Goal: Entertainment & Leisure: Consume media (video, audio)

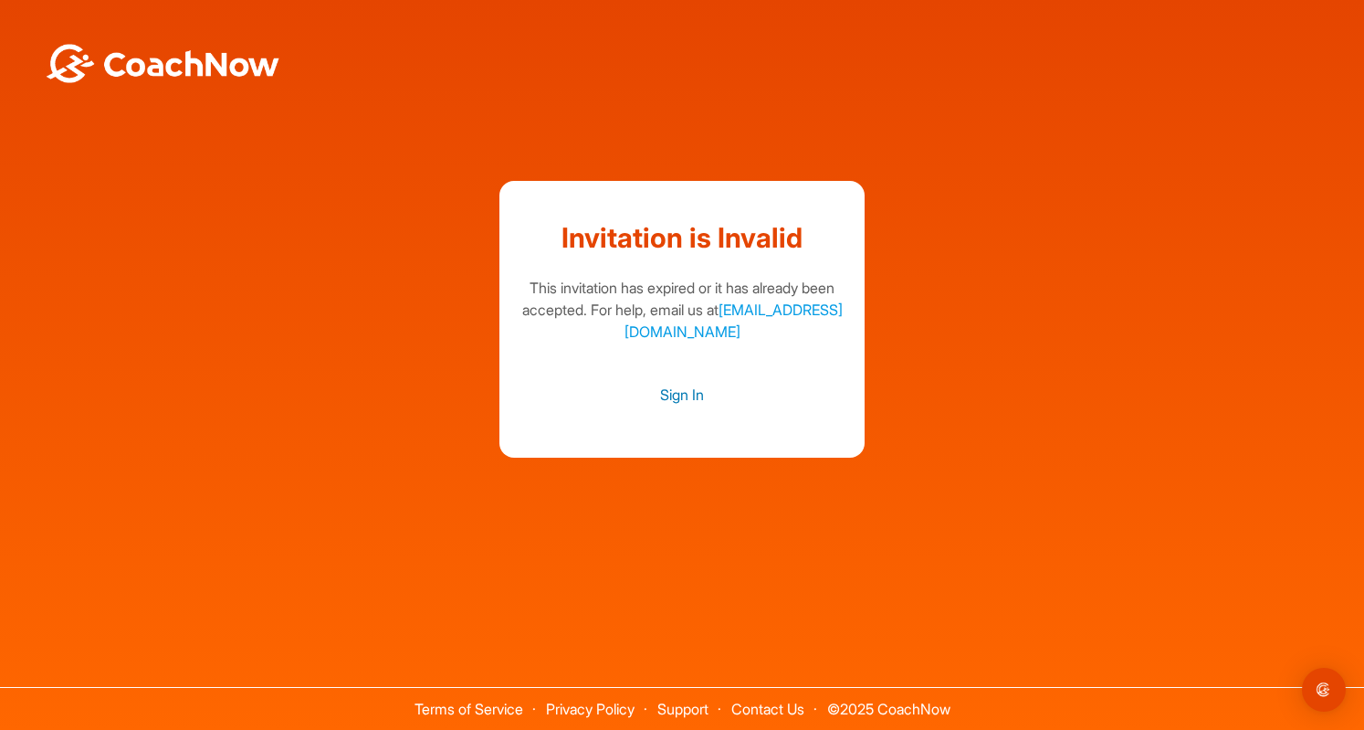
click at [688, 384] on link "Sign In" at bounding box center [682, 395] width 329 height 24
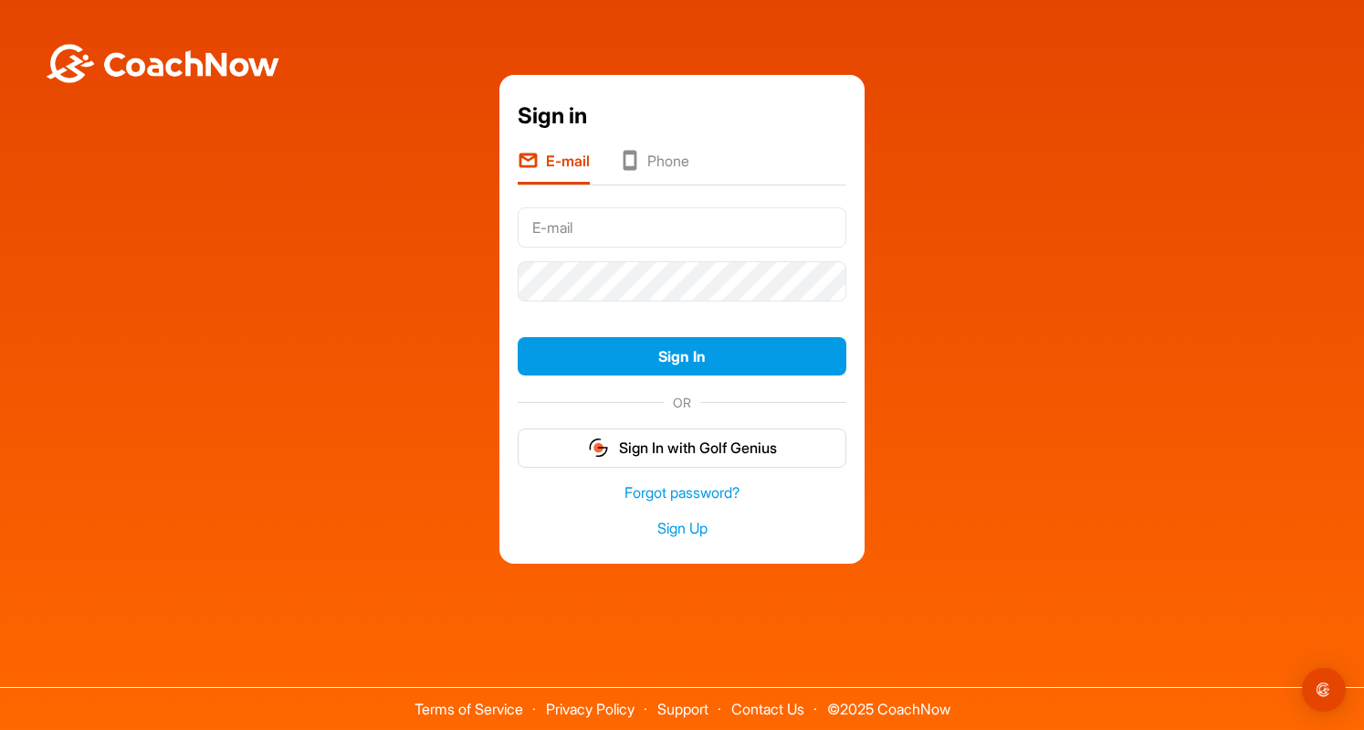
click at [601, 220] on input "text" at bounding box center [682, 227] width 329 height 40
type input "[PERSON_NAME][EMAIL_ADDRESS][PERSON_NAME][DOMAIN_NAME]"
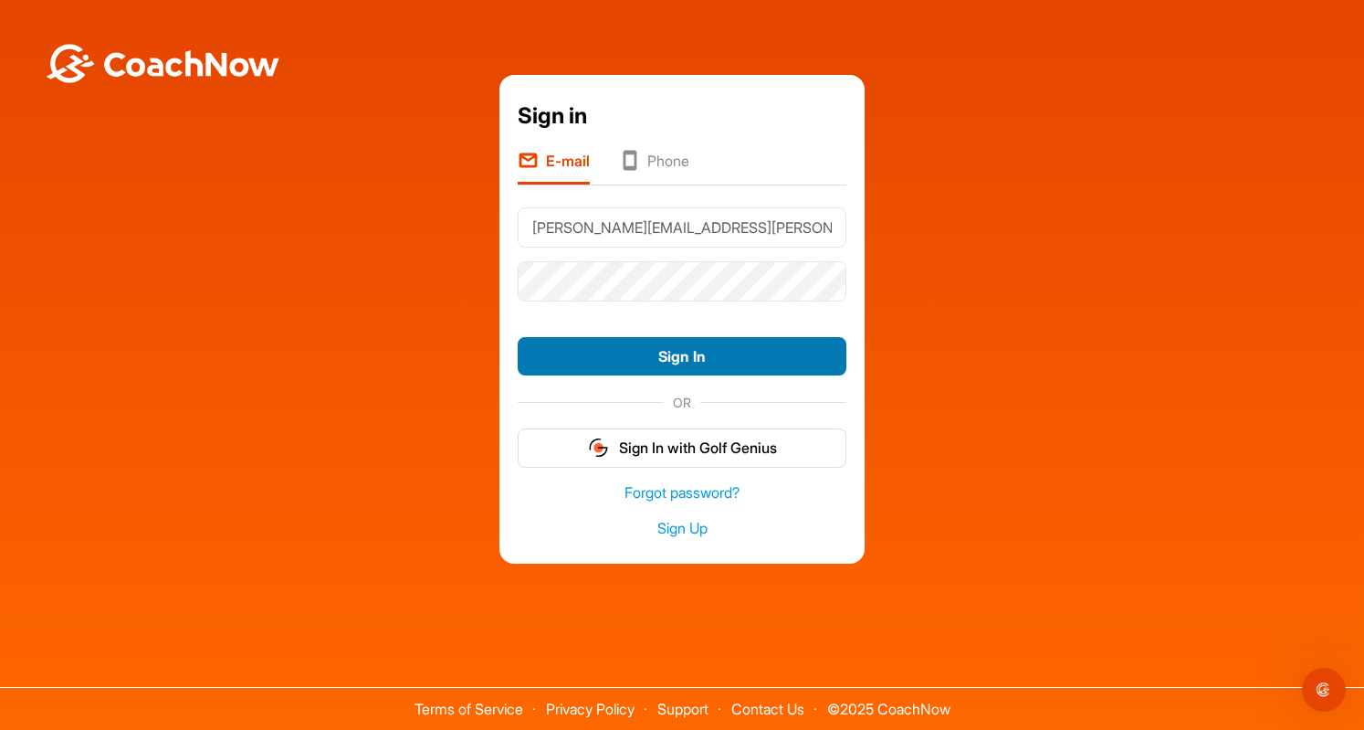
click at [635, 347] on button "Sign In" at bounding box center [682, 356] width 329 height 39
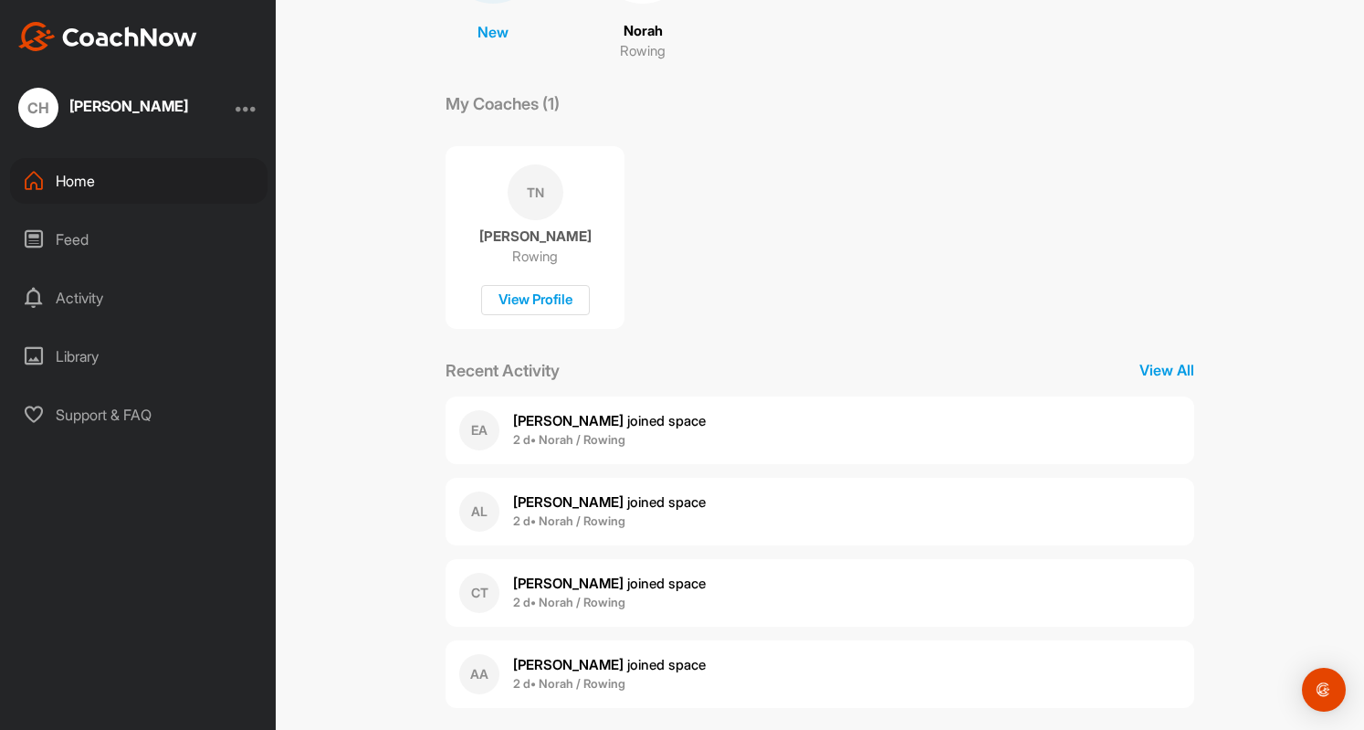
scroll to position [255, 0]
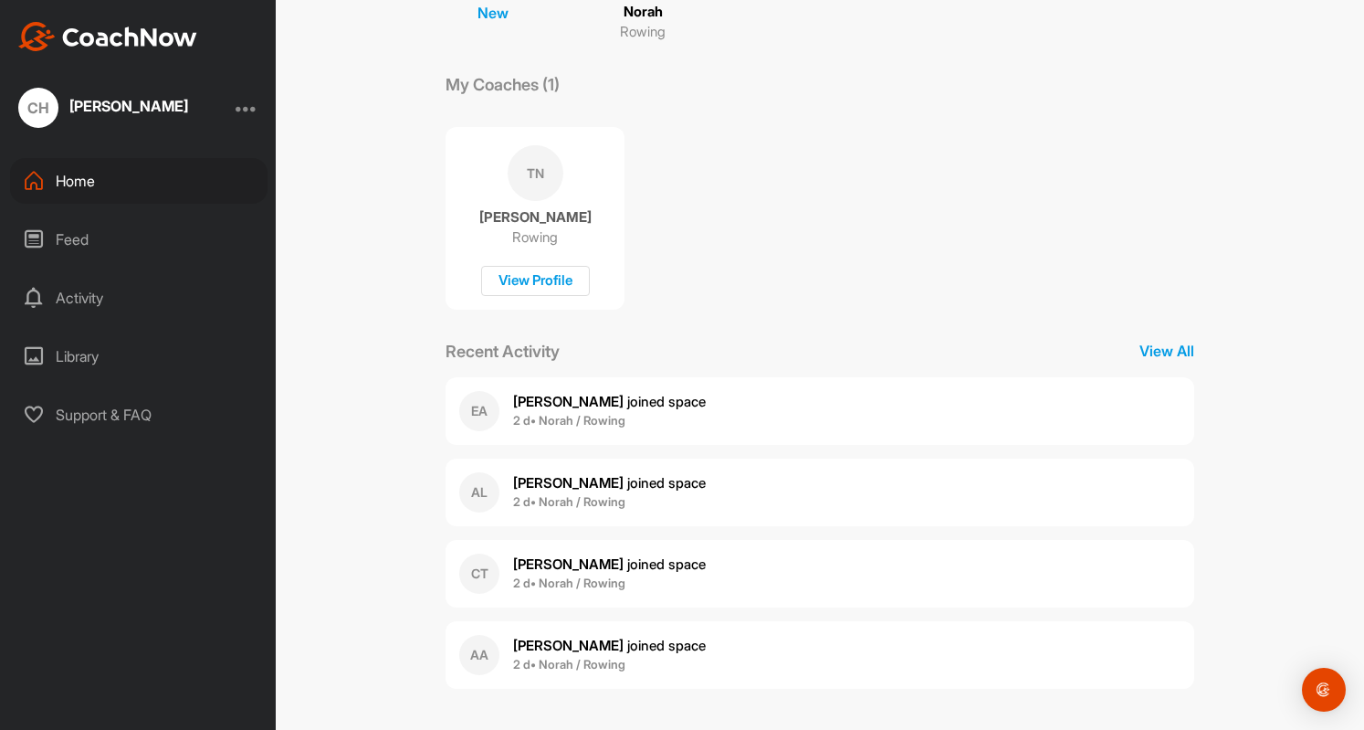
click at [1156, 332] on div "Home 6 Notifications Invitations This Week EA [PERSON_NAME] joined space 2 d • …" at bounding box center [820, 235] width 749 height 907
click at [1154, 342] on p "View All" at bounding box center [1167, 351] width 55 height 22
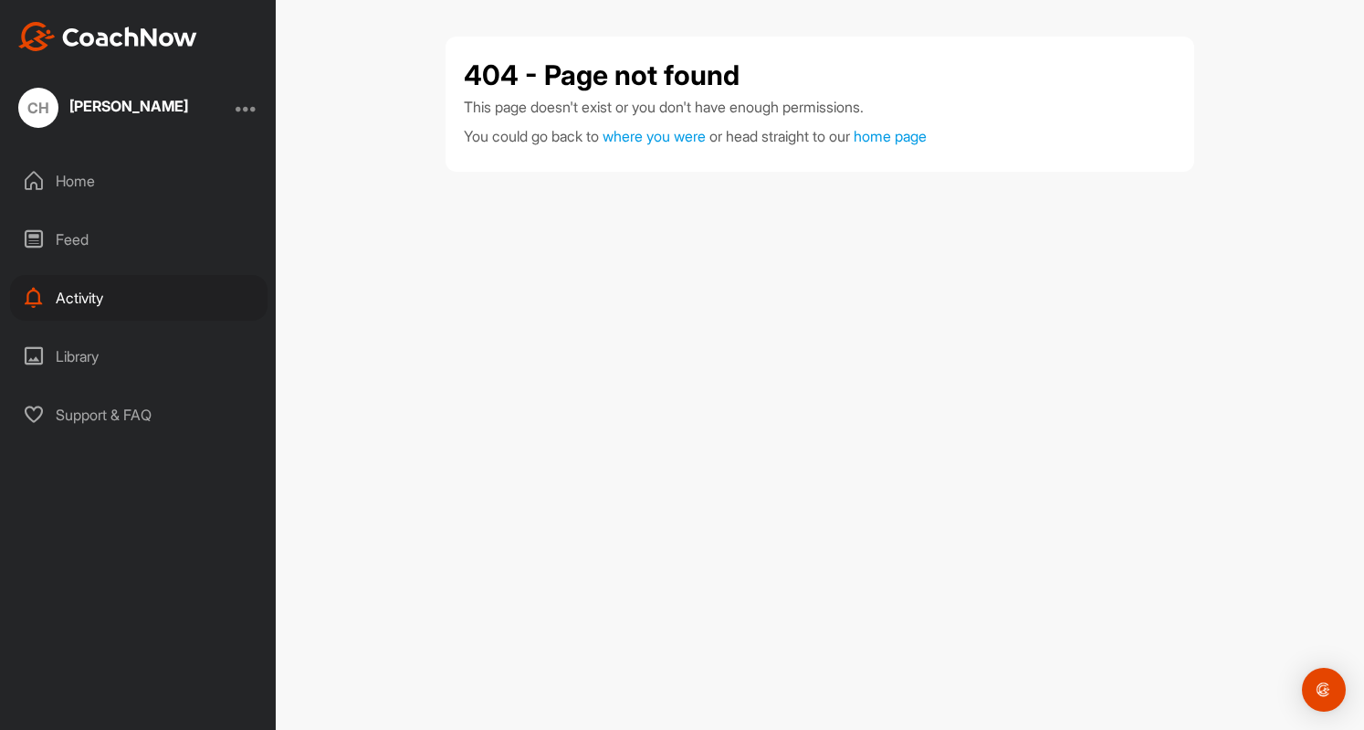
click at [162, 251] on div "Feed" at bounding box center [139, 239] width 258 height 46
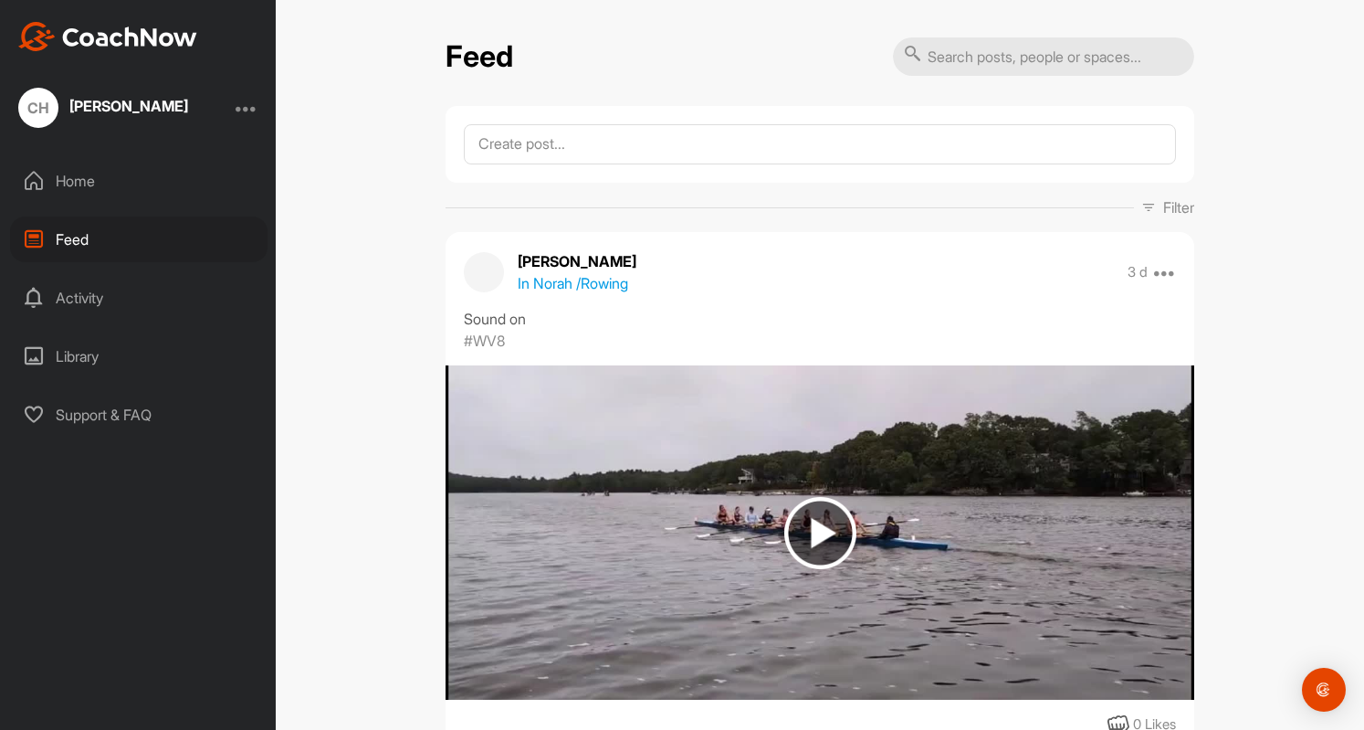
click at [194, 310] on div "Activity" at bounding box center [139, 298] width 258 height 46
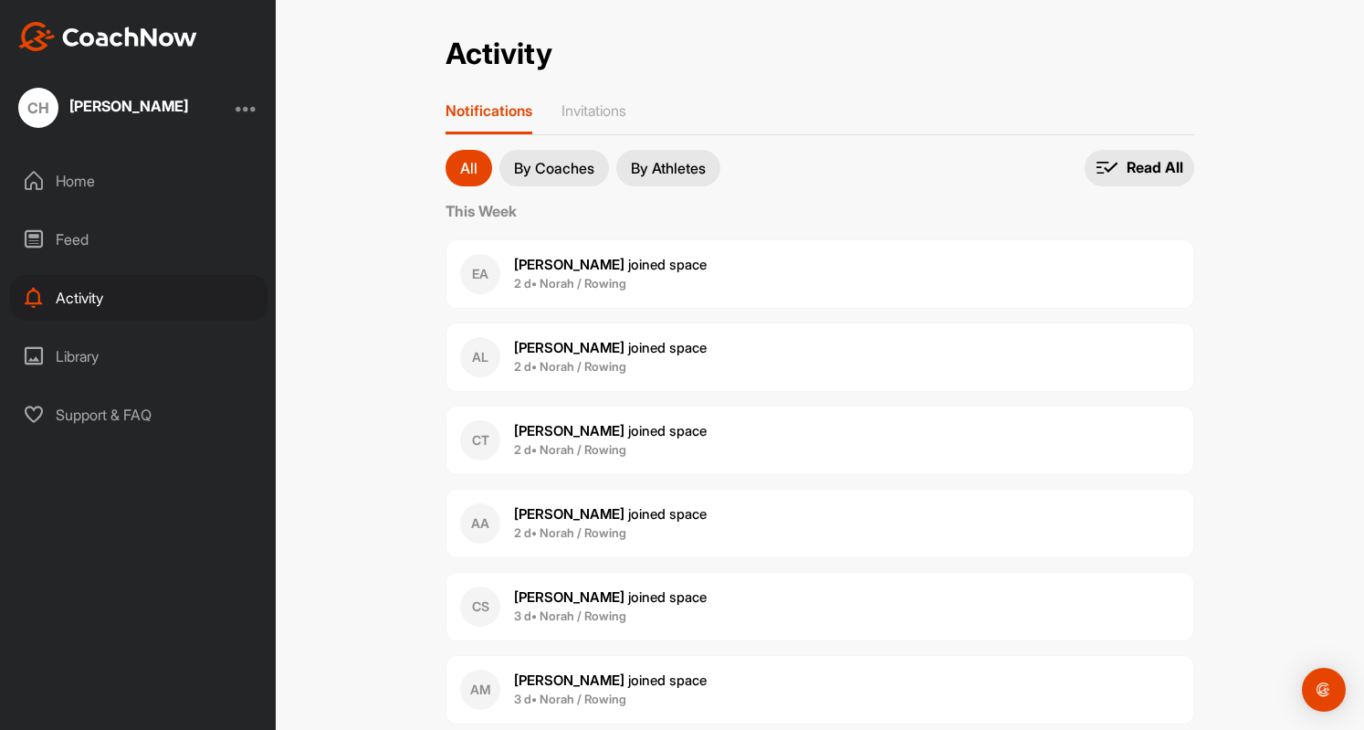
click at [194, 325] on div "Home Feed Activity Library Support & FAQ" at bounding box center [138, 297] width 276 height 279
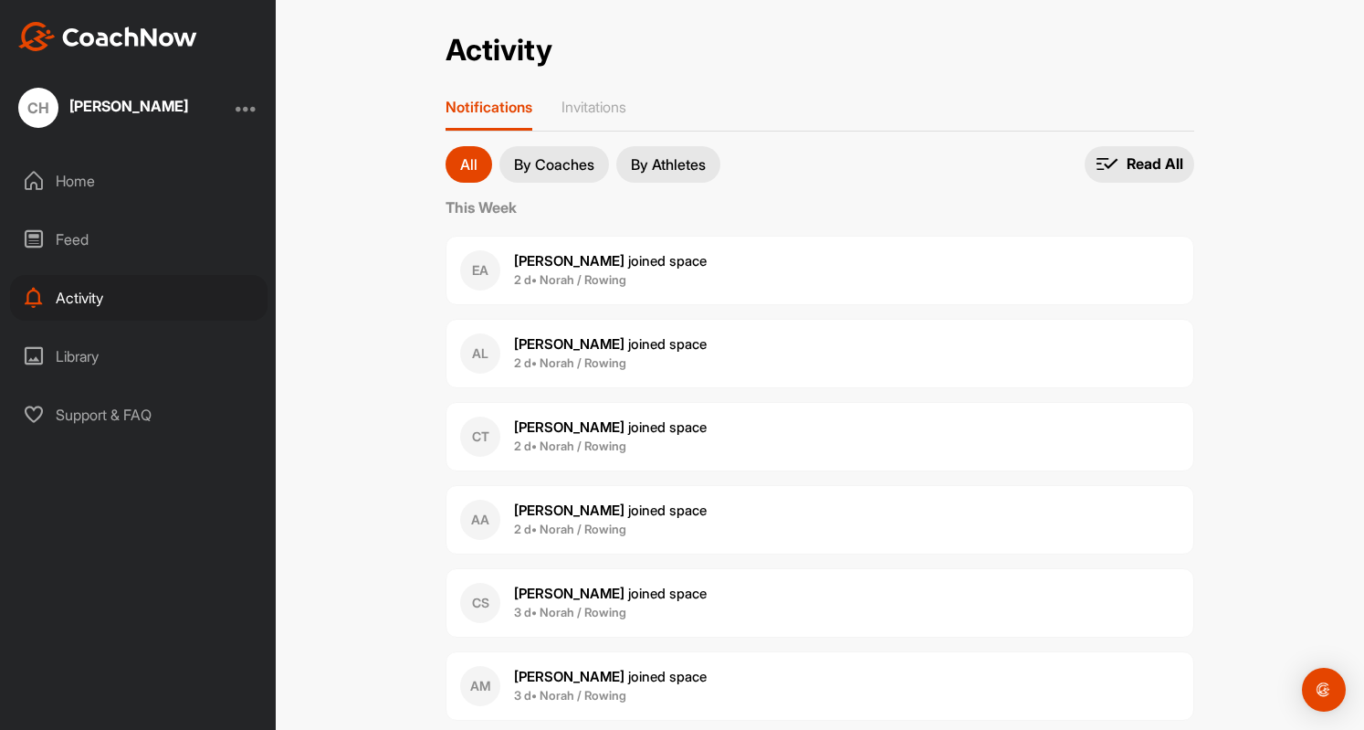
scroll to position [45, 0]
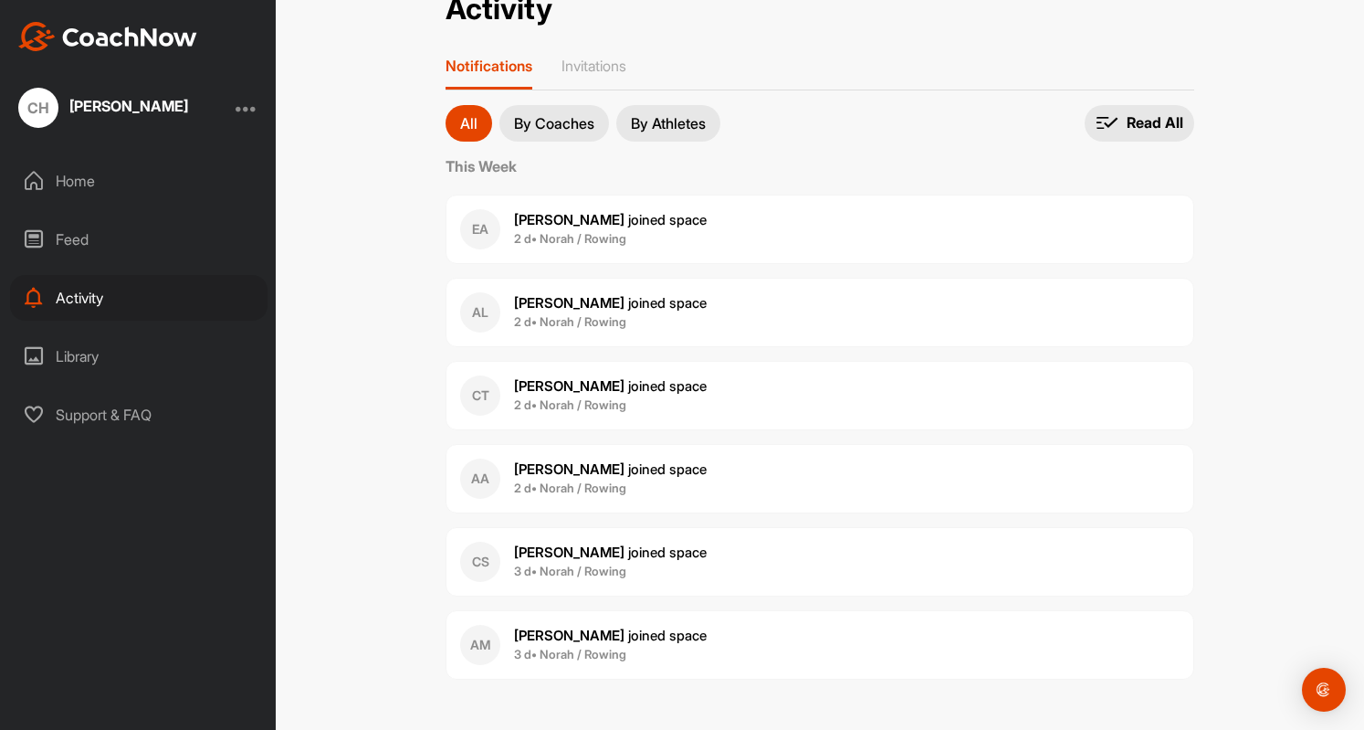
click at [652, 132] on button "By Athletes" at bounding box center [668, 123] width 104 height 37
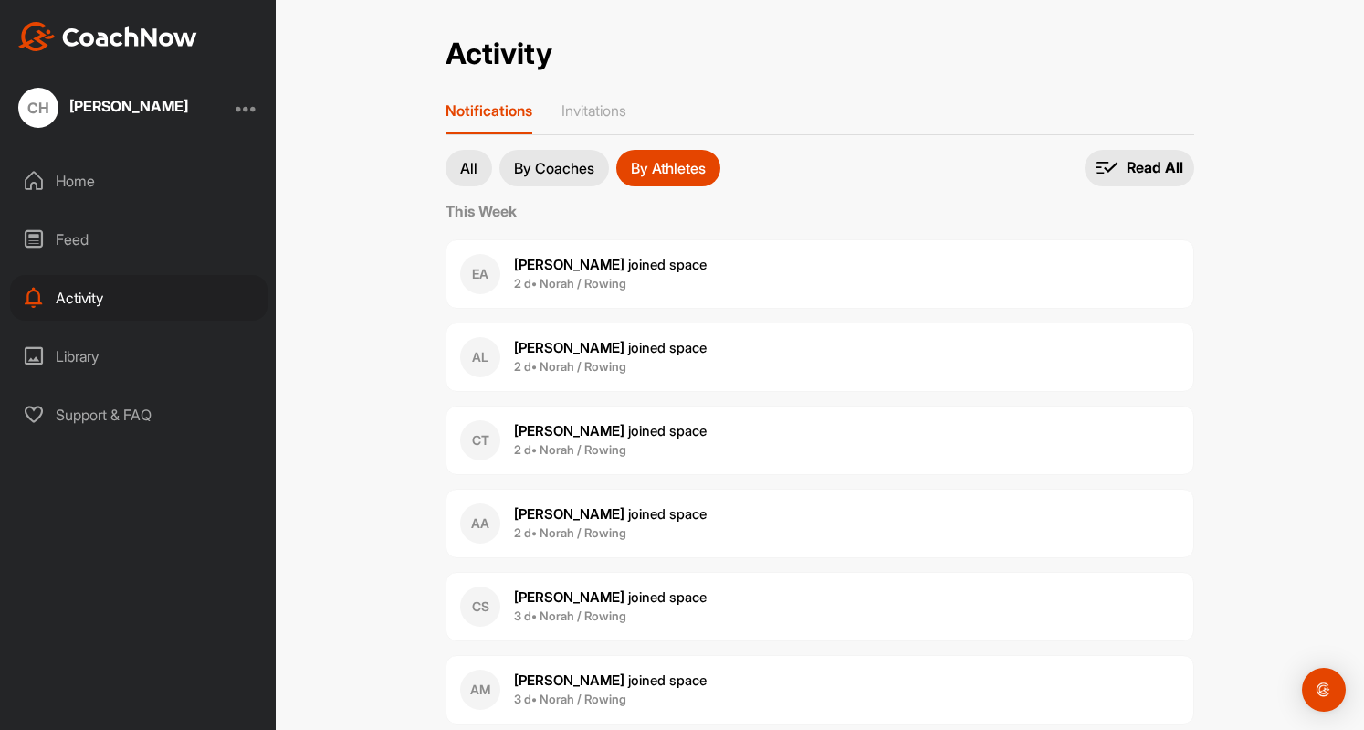
scroll to position [45, 0]
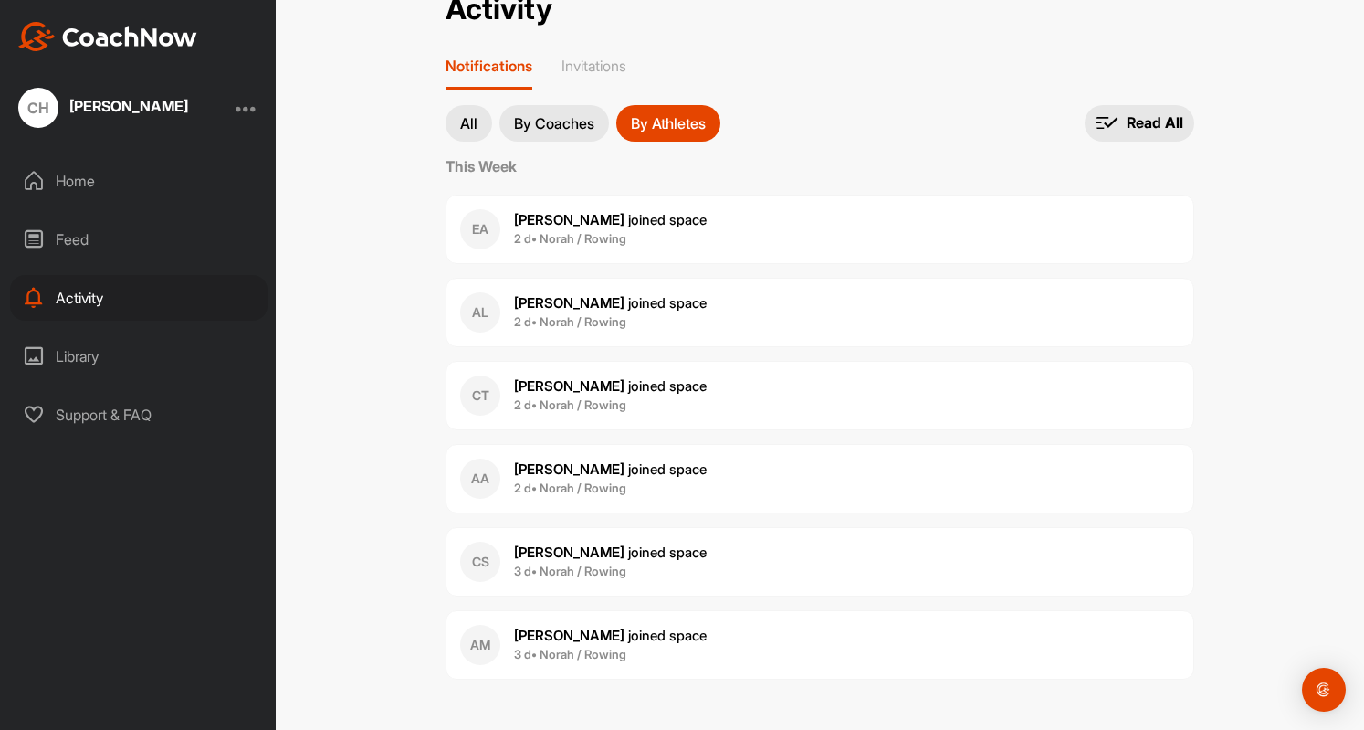
click at [550, 134] on button "By Coaches" at bounding box center [555, 123] width 110 height 37
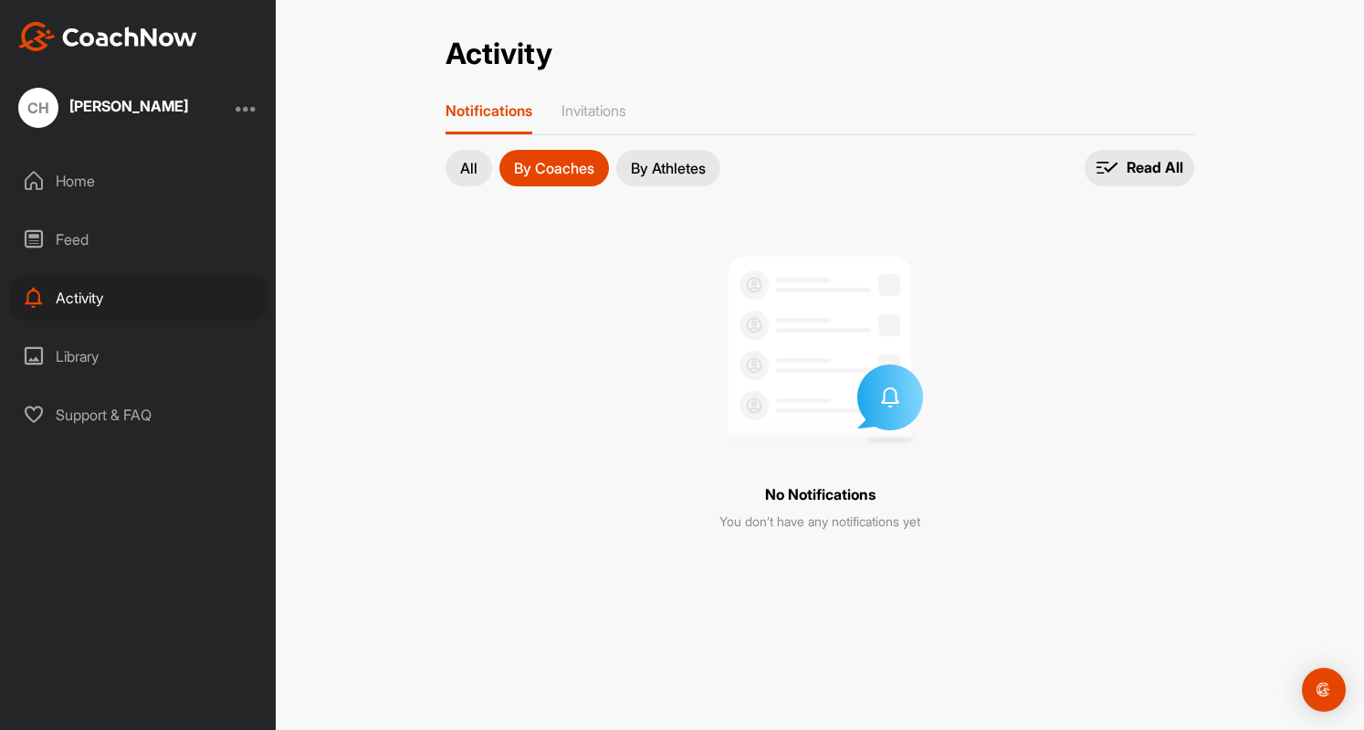
click at [122, 326] on div "Home Feed Activity Library Support & FAQ" at bounding box center [138, 297] width 276 height 279
click at [116, 341] on div "Library" at bounding box center [139, 356] width 258 height 46
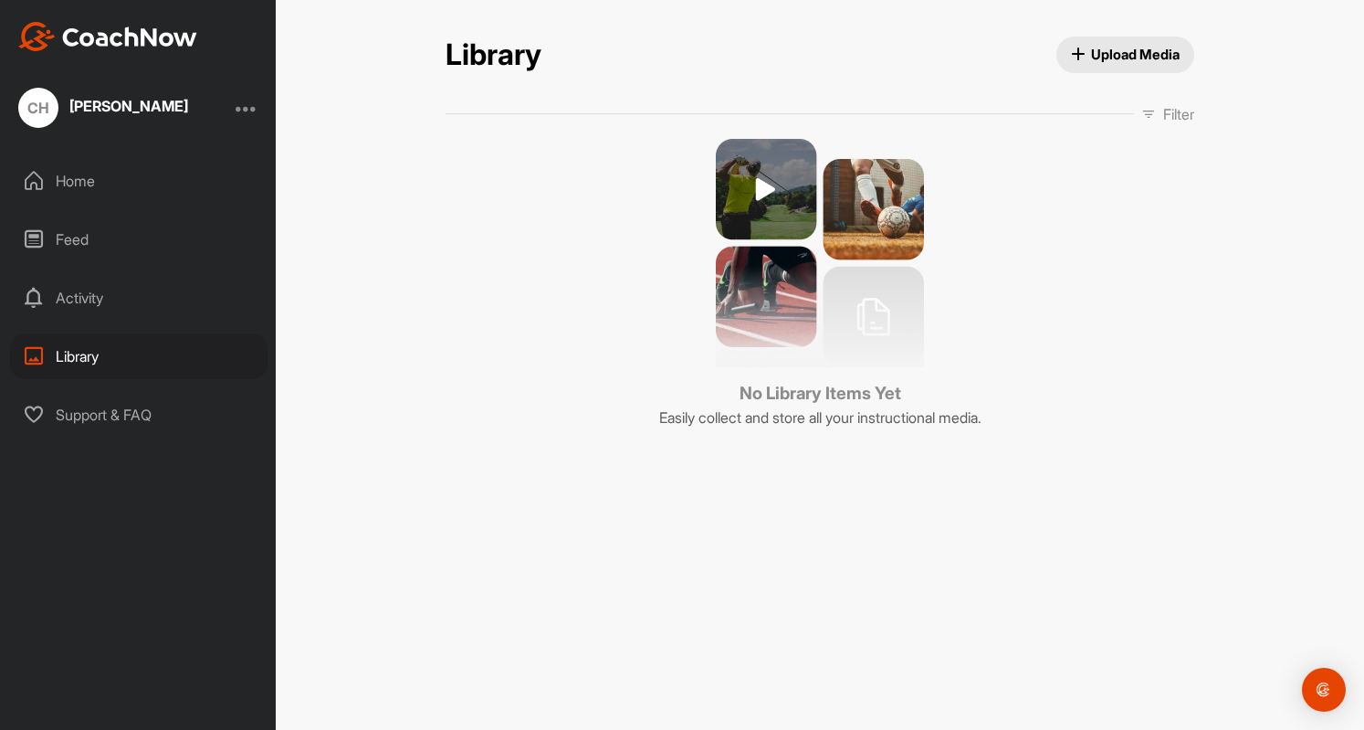
click at [125, 439] on div "CH [PERSON_NAME] Home Feed Activity Library Support & FAQ" at bounding box center [138, 365] width 276 height 730
click at [125, 436] on div "Support & FAQ" at bounding box center [139, 415] width 258 height 46
click at [102, 199] on div "Home" at bounding box center [139, 181] width 258 height 46
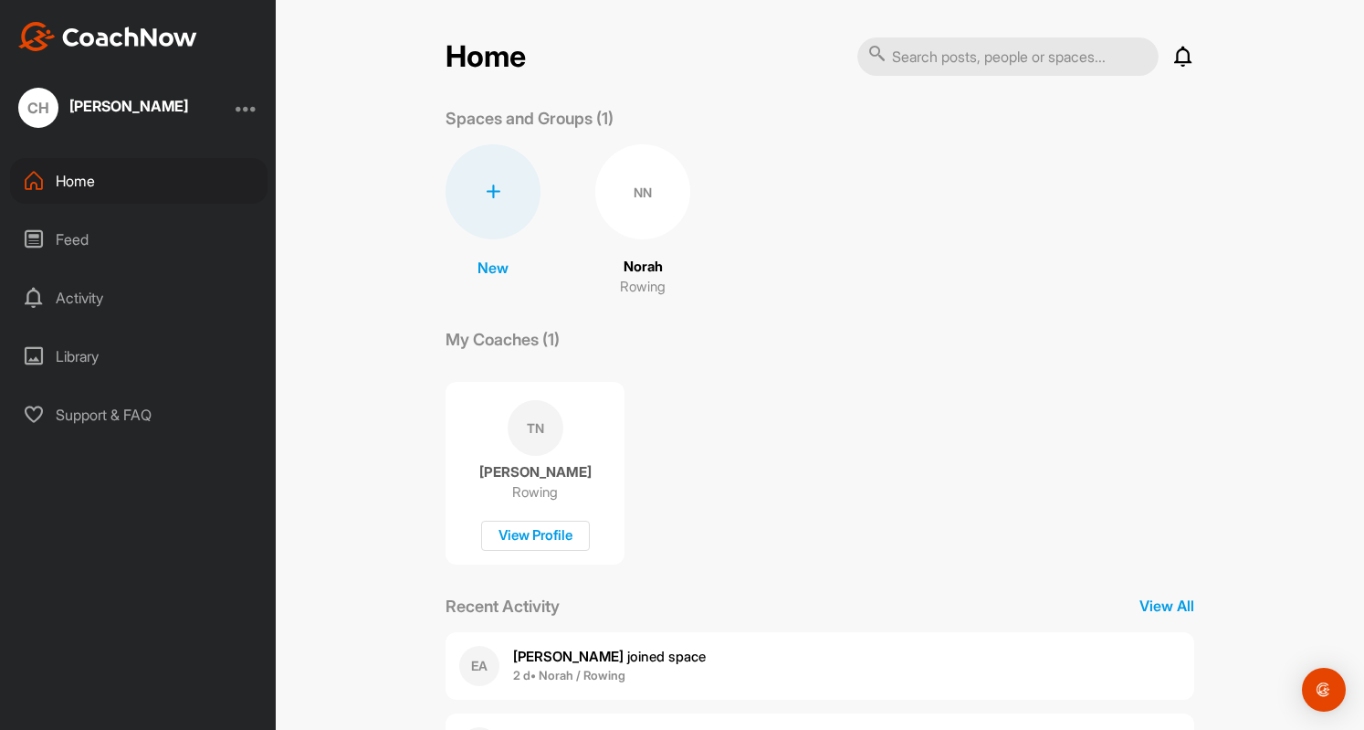
click at [84, 232] on div "Feed" at bounding box center [139, 239] width 258 height 46
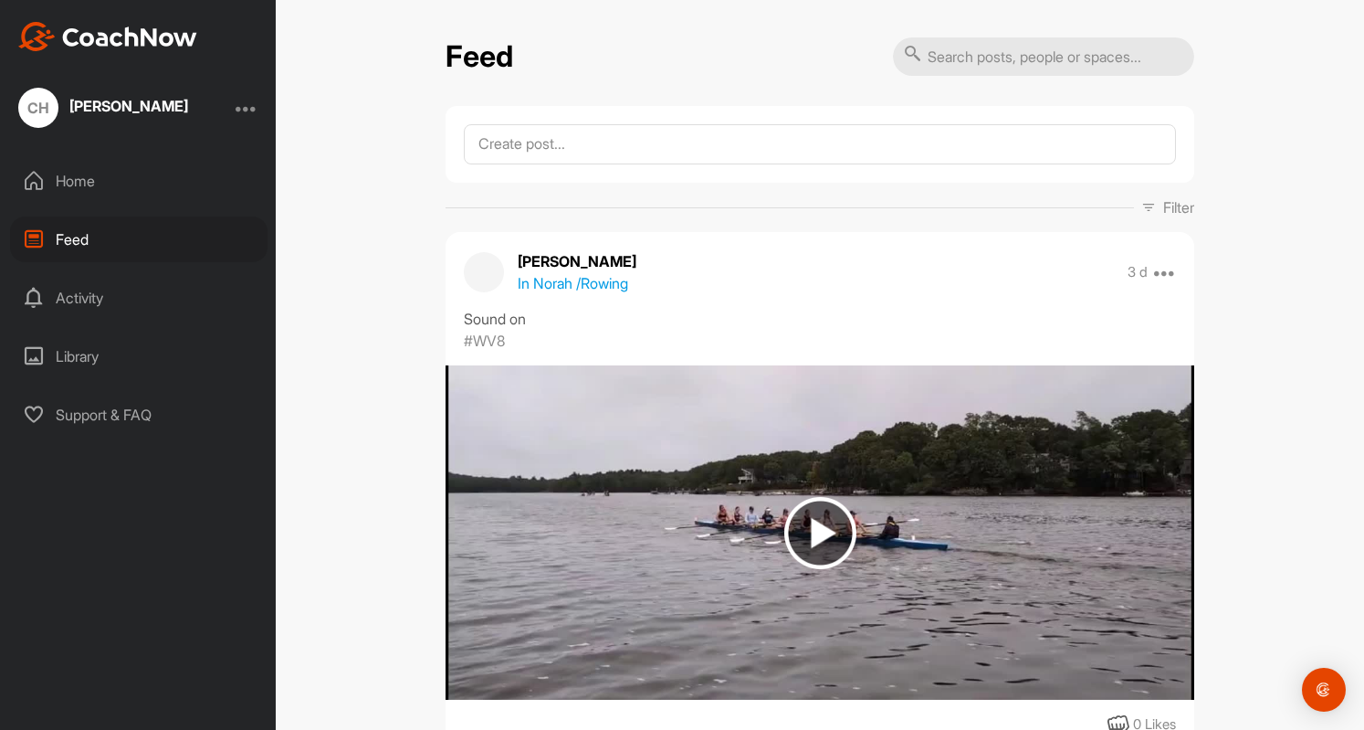
click at [96, 288] on div "Activity" at bounding box center [139, 298] width 258 height 46
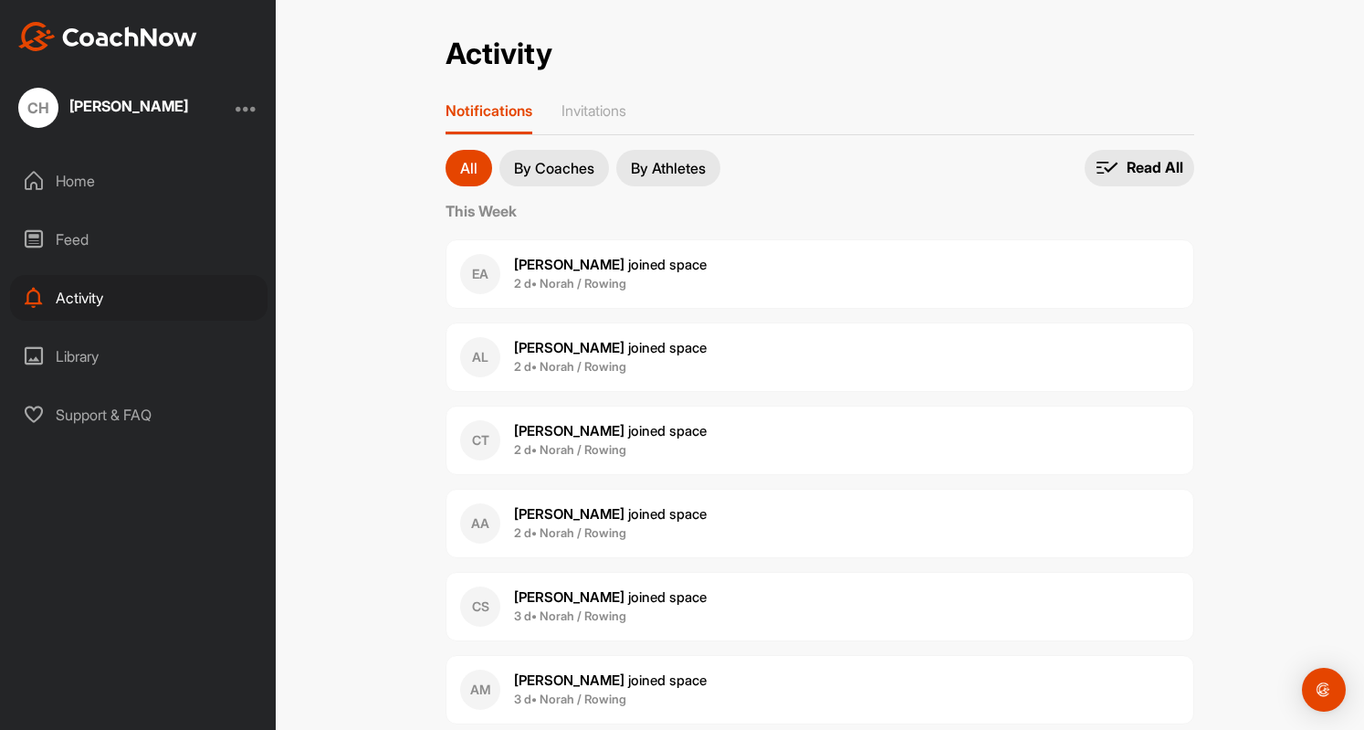
click at [109, 248] on div "Feed" at bounding box center [139, 239] width 258 height 46
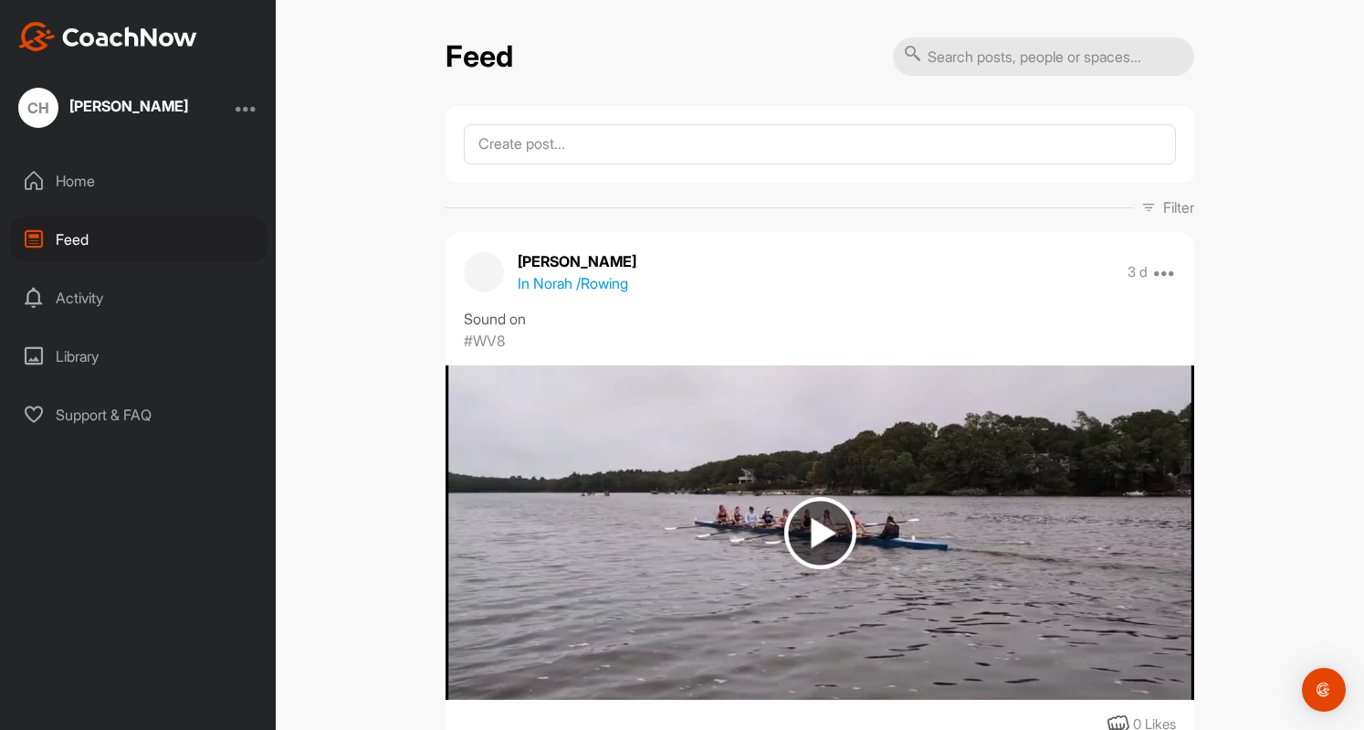
scroll to position [53, 0]
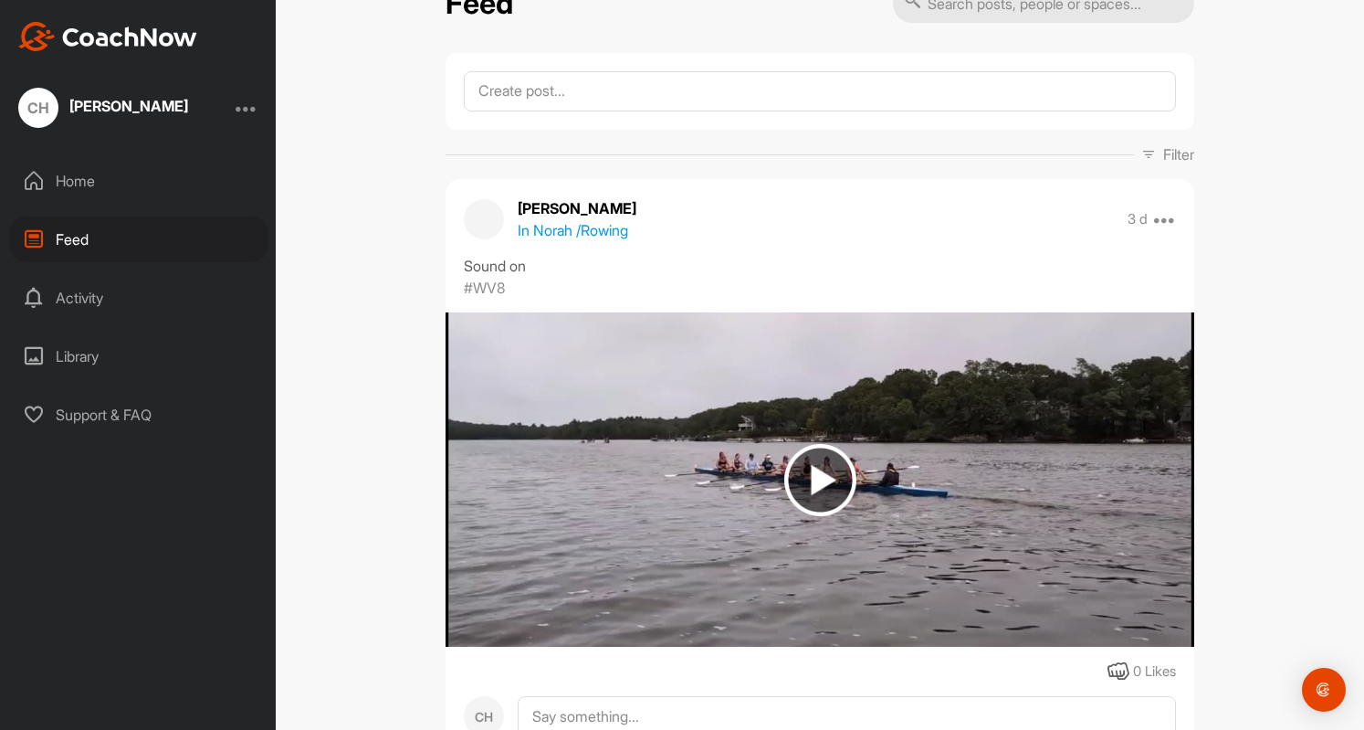
click at [763, 525] on img at bounding box center [820, 479] width 749 height 334
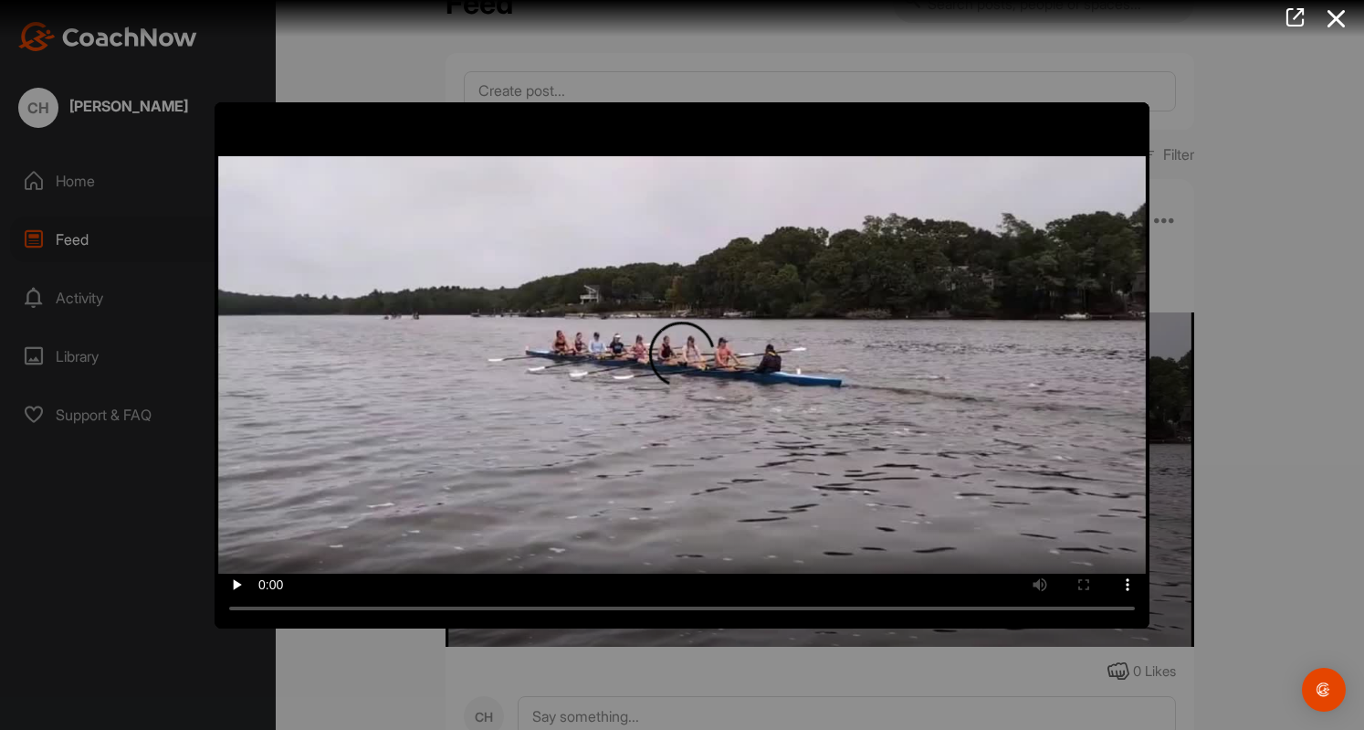
click at [878, 523] on video "Video Player" at bounding box center [682, 365] width 935 height 526
click at [471, 455] on video "Video Player" at bounding box center [682, 365] width 935 height 526
click at [605, 658] on div "Video Player is loading. Play Video Pause Skip Backward Skip Forward Mute Curre…" at bounding box center [682, 365] width 1364 height 730
